Goal: Information Seeking & Learning: Learn about a topic

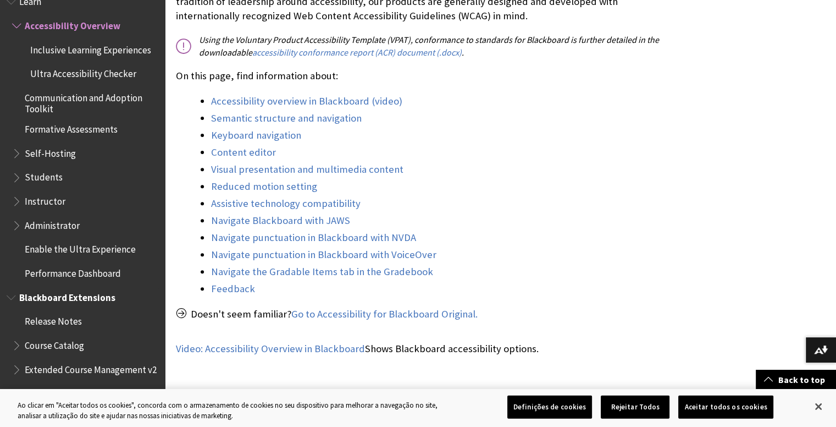
click at [99, 317] on li "Blackboard Extensions Release Notes Course Catalog Extended Course Management v…" at bounding box center [83, 385] width 152 height 194
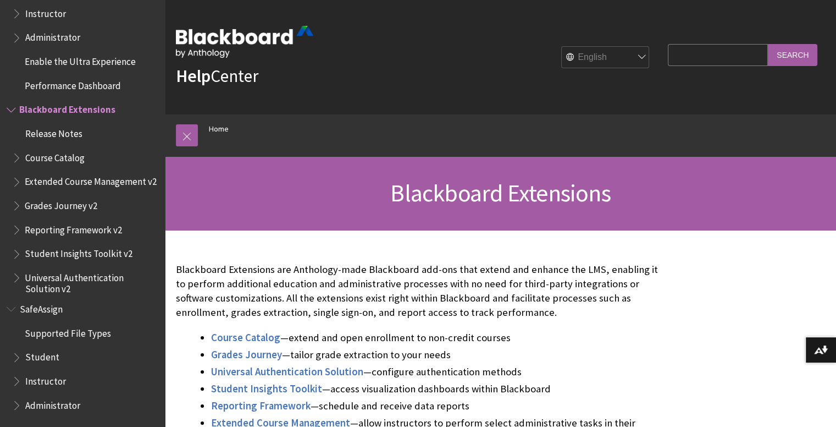
scroll to position [373, 0]
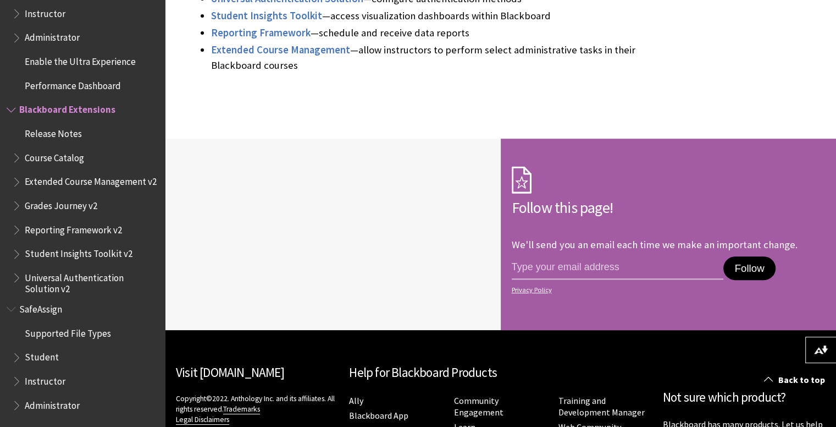
click at [93, 338] on span "Supported File Types" at bounding box center [68, 331] width 86 height 15
click at [46, 410] on span "Administrator" at bounding box center [52, 403] width 55 height 15
